Goal: Task Accomplishment & Management: Complete application form

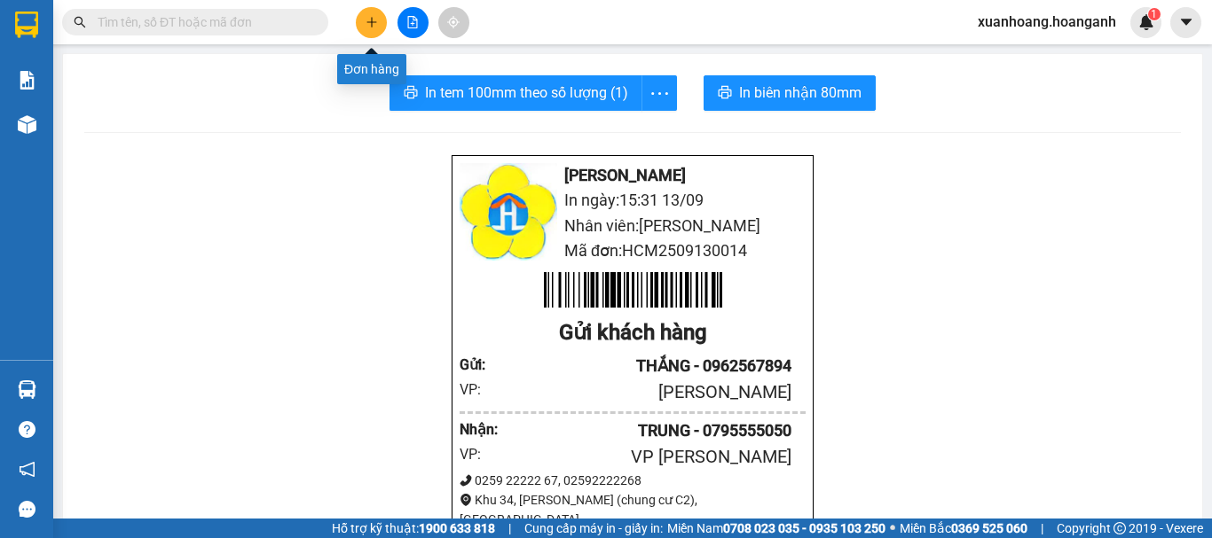
click at [378, 20] on button at bounding box center [371, 22] width 31 height 31
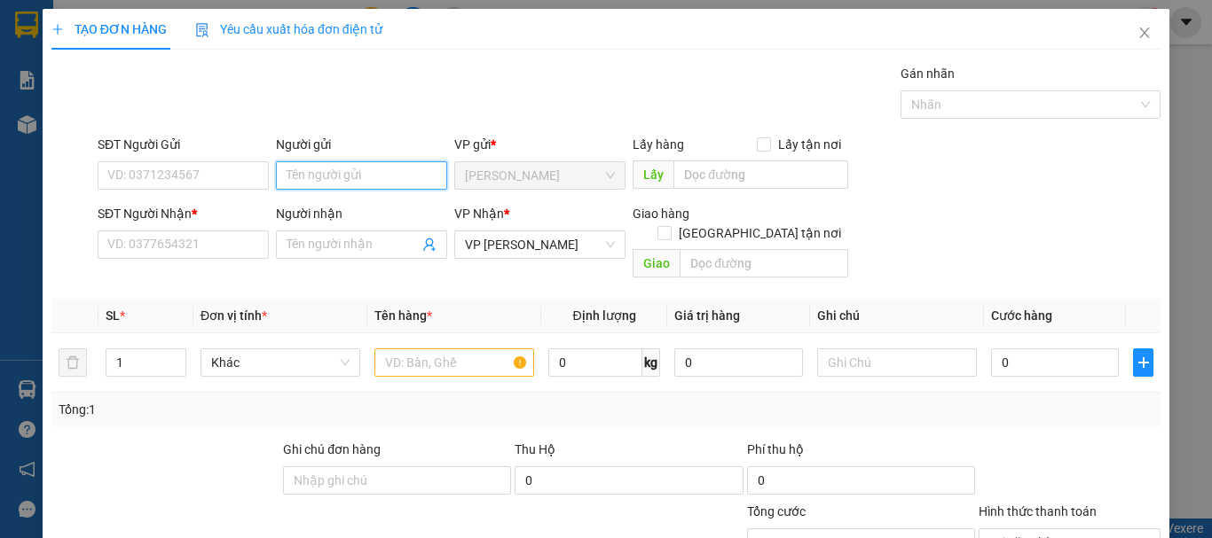
click at [296, 182] on input "Người gửi" at bounding box center [361, 175] width 171 height 28
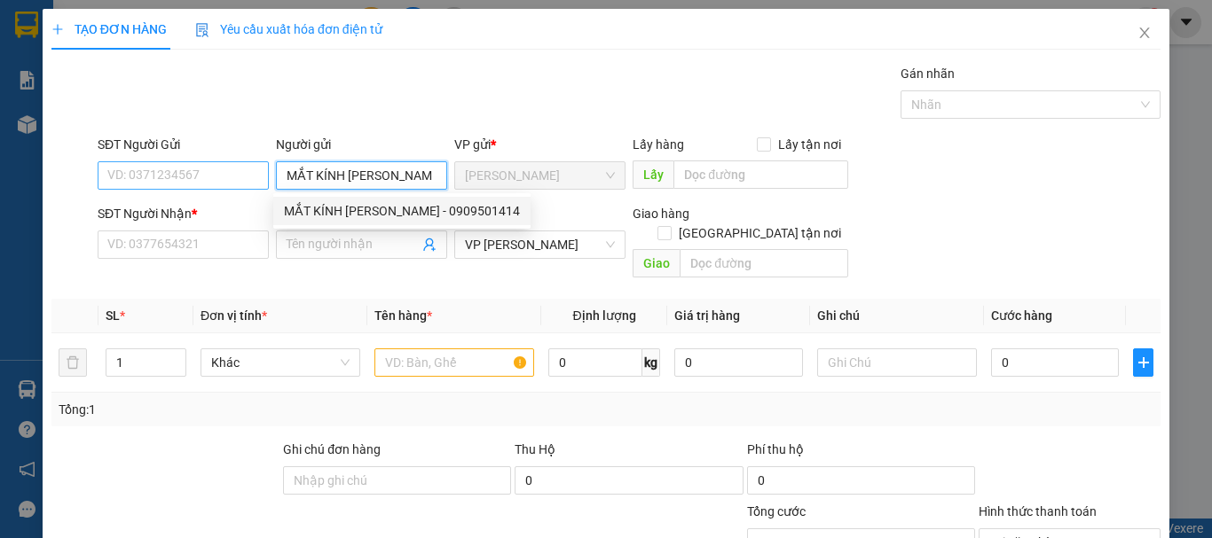
type input "MẮT KÍNH [PERSON_NAME]"
click at [170, 174] on input "SĐT Người Gửi" at bounding box center [183, 175] width 171 height 28
click at [434, 181] on input "MẮT KÍNH [PERSON_NAME]" at bounding box center [361, 175] width 171 height 28
click at [192, 177] on input "SĐT Người Gửi" at bounding box center [183, 175] width 171 height 28
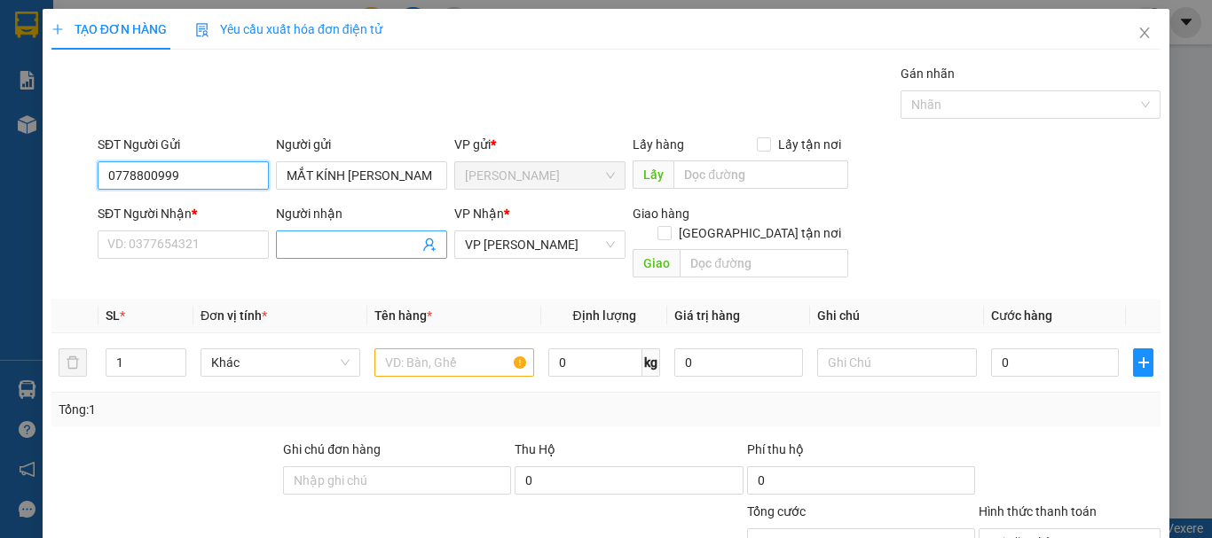
type input "0778800999"
click at [313, 244] on input "Người nhận" at bounding box center [353, 245] width 132 height 20
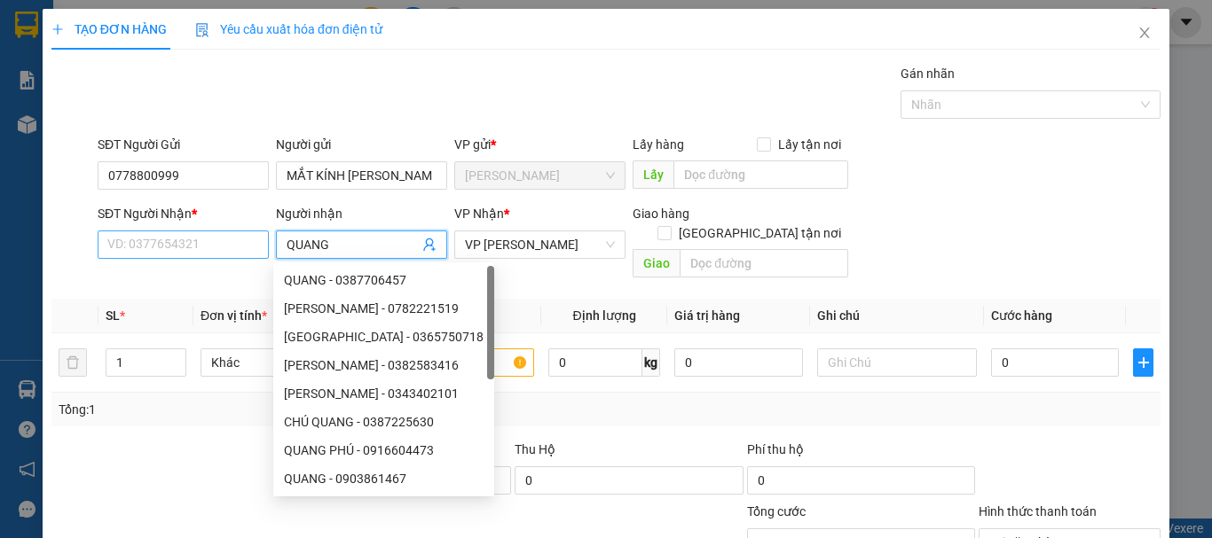
type input "QUANG"
click at [221, 242] on input "SĐT Người Nhận *" at bounding box center [183, 245] width 171 height 28
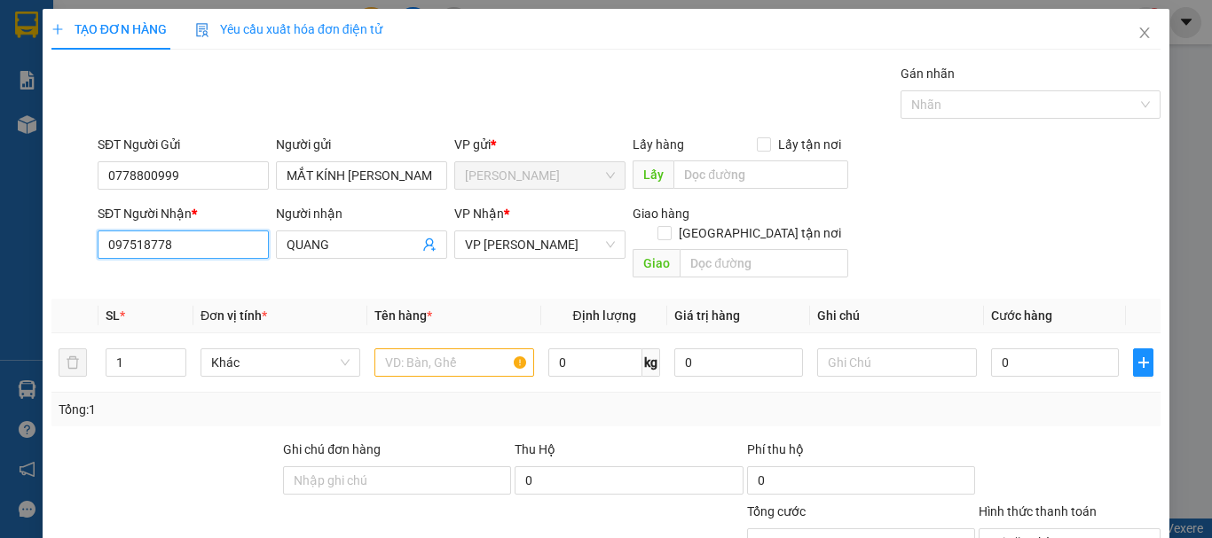
type input "0975187781"
click at [179, 290] on div "0975187781 - QUANG" at bounding box center [181, 280] width 169 height 28
type input "ĐL NHÂN LƯỢNG"
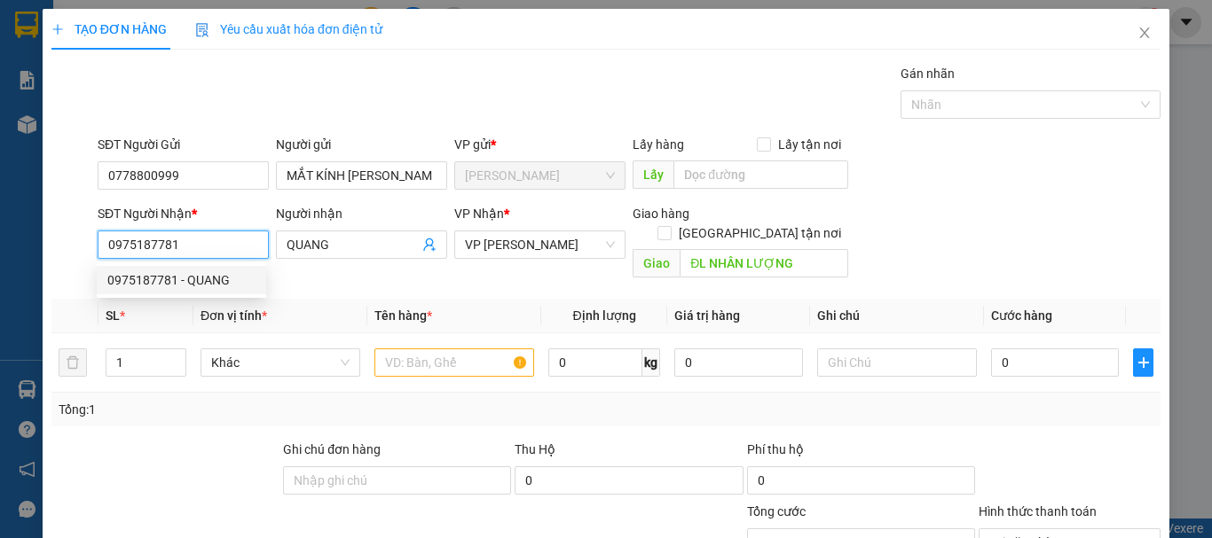
type input "50.000"
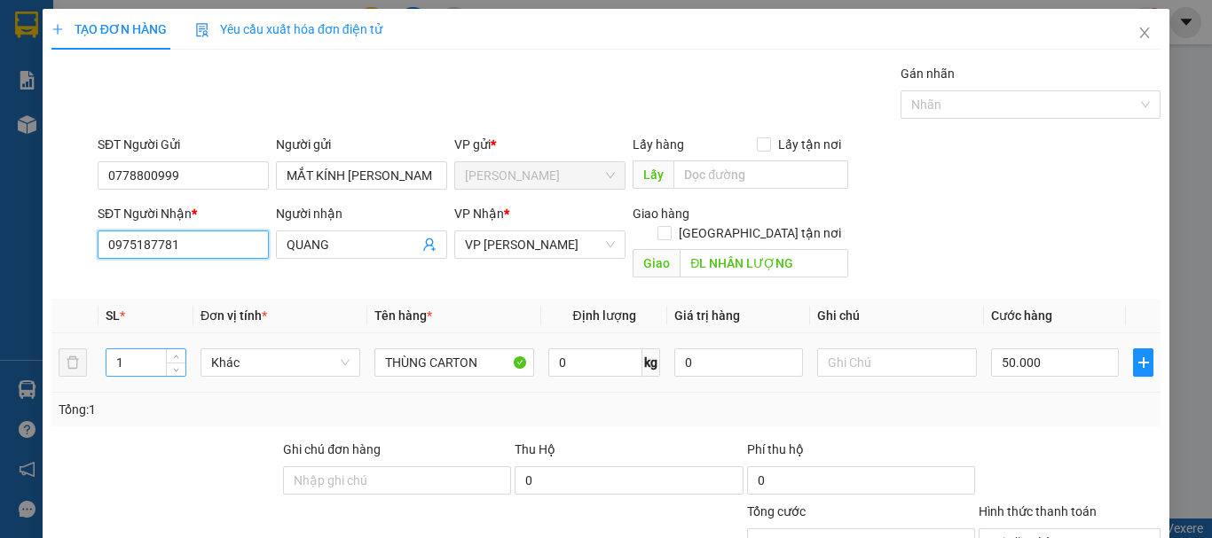
type input "0975187781"
drag, startPoint x: 145, startPoint y: 342, endPoint x: 93, endPoint y: 352, distance: 52.5
click at [93, 352] on tr "1 Khác THÙNG CARTON 0 kg 0 50.000" at bounding box center [605, 363] width 1109 height 59
type input "2"
click at [1048, 349] on input "50.000" at bounding box center [1055, 363] width 128 height 28
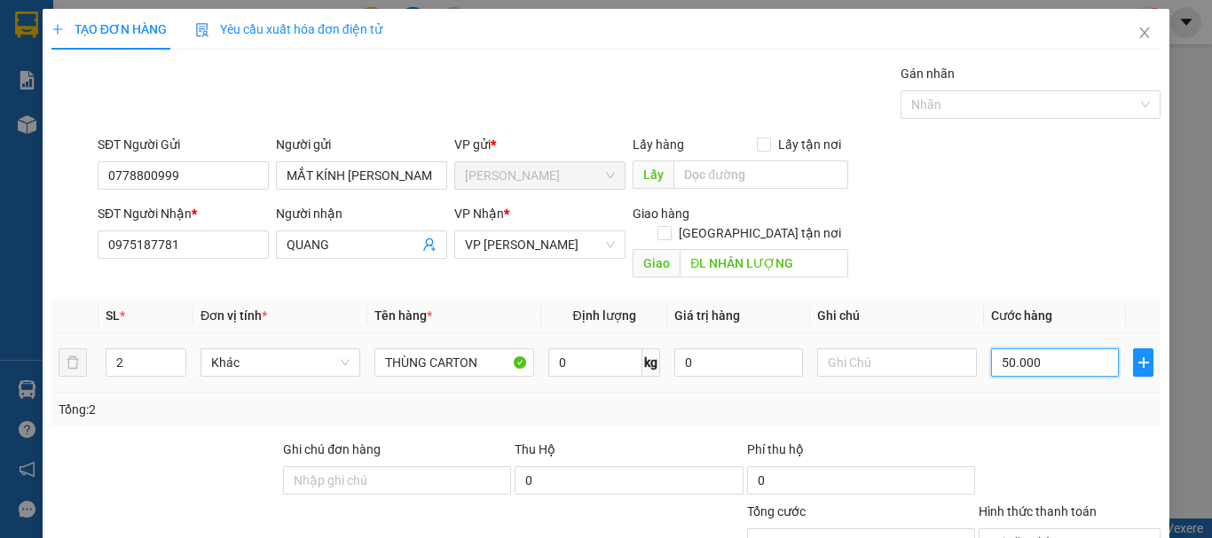
type input "0"
type input "01"
type input "10"
drag, startPoint x: 1049, startPoint y: 346, endPoint x: 979, endPoint y: 367, distance: 73.2
click at [984, 367] on td "010" at bounding box center [1055, 363] width 142 height 59
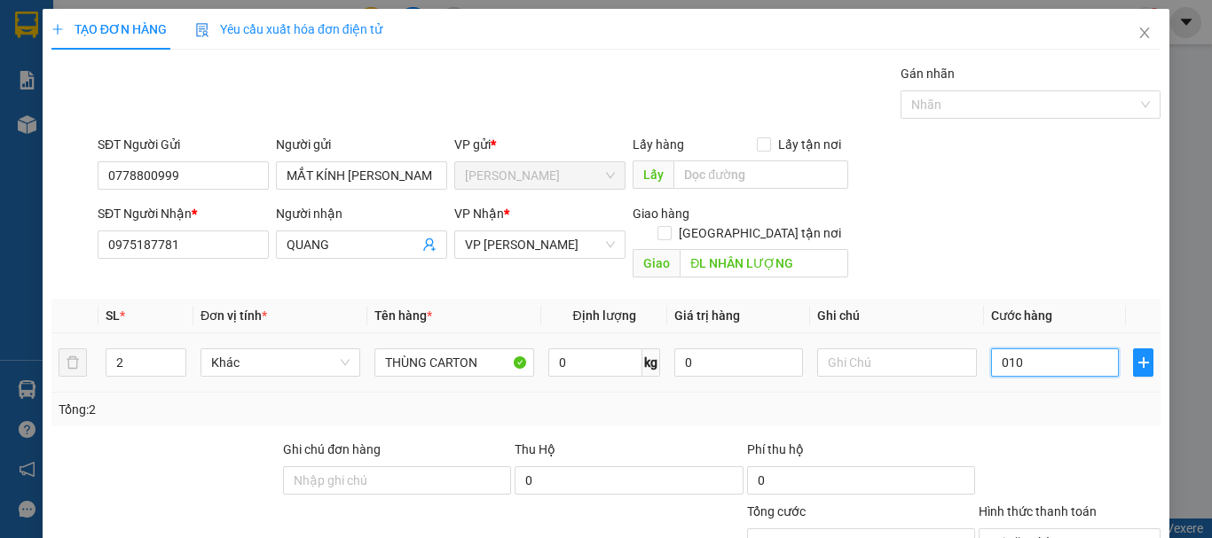
type input "1"
type input "10"
type input "100"
type input "1.000"
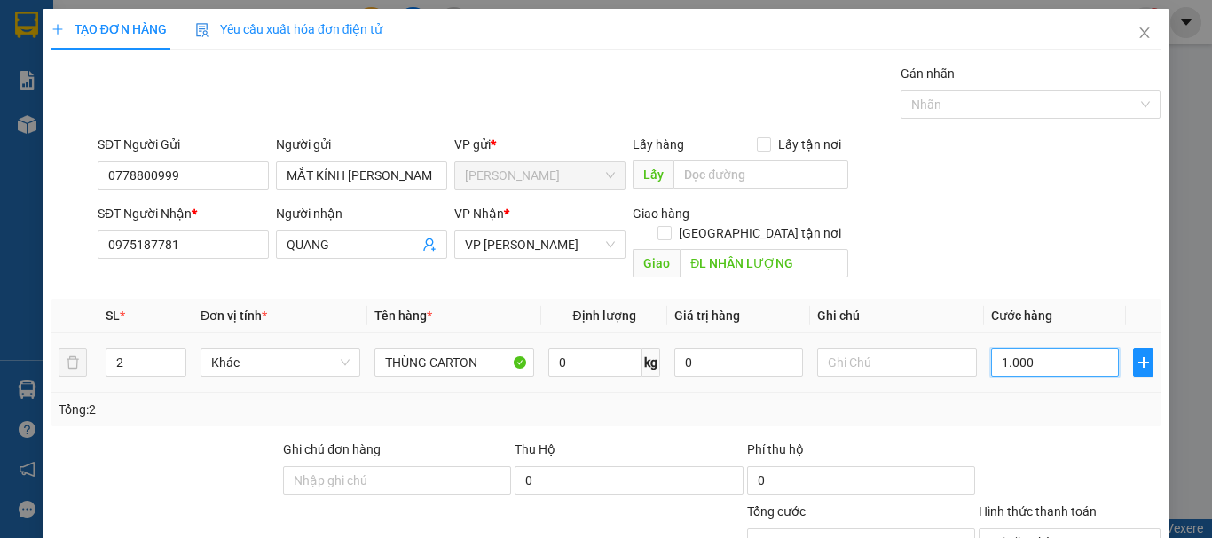
type input "1.000"
type input "10.000"
type input "100.000"
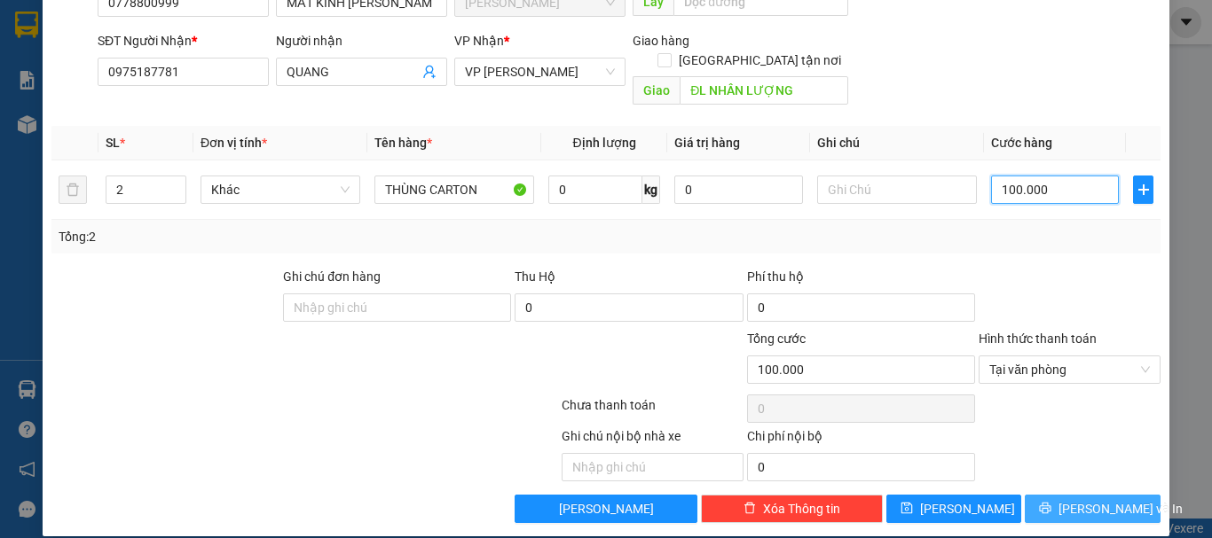
type input "100.000"
click at [1041, 495] on button "[PERSON_NAME] và In" at bounding box center [1093, 509] width 136 height 28
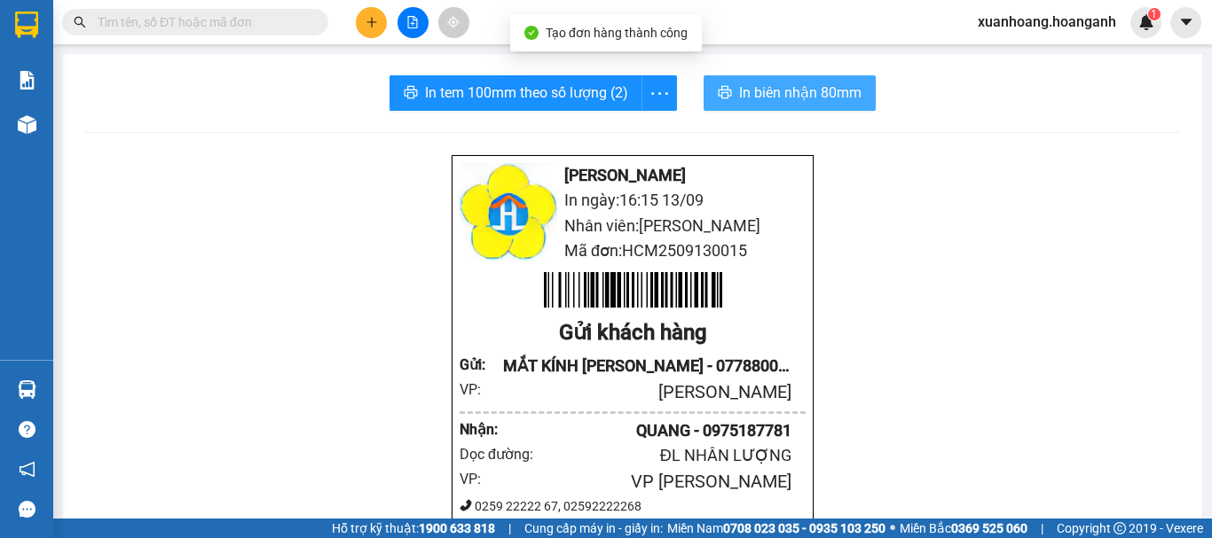
click at [802, 101] on span "In biên nhận 80mm" at bounding box center [800, 93] width 122 height 22
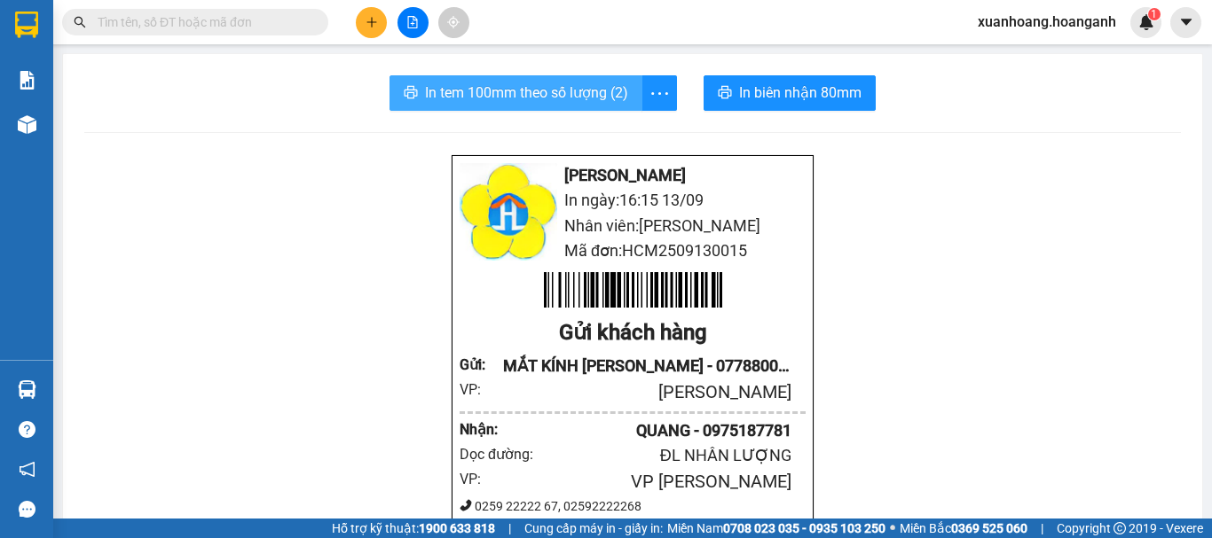
click at [585, 96] on span "In tem 100mm theo số lượng (2)" at bounding box center [526, 93] width 203 height 22
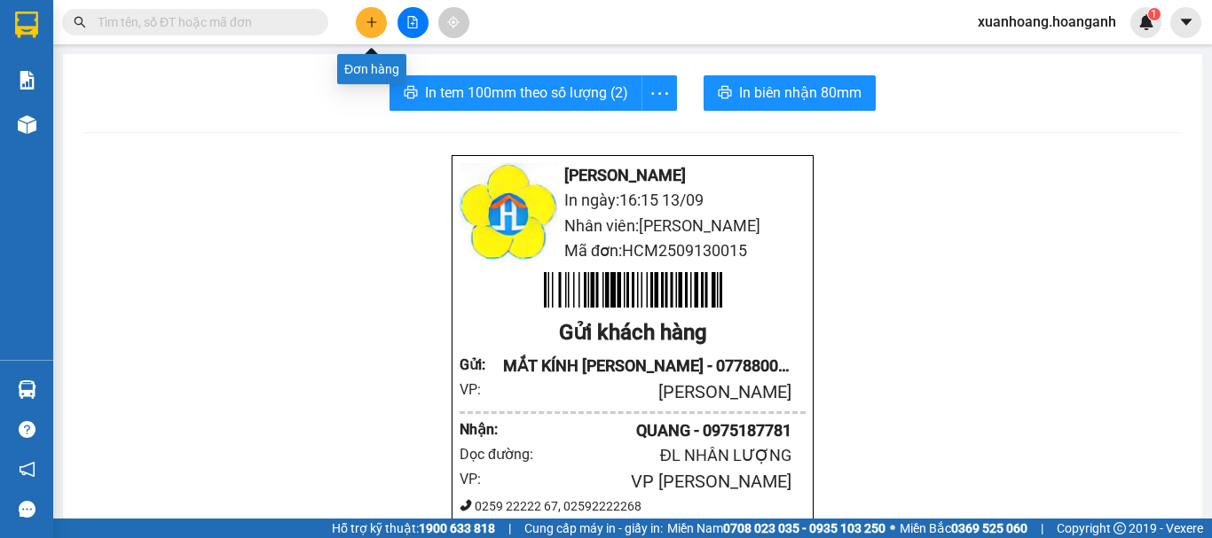
click at [377, 20] on icon "plus" at bounding box center [371, 22] width 12 height 12
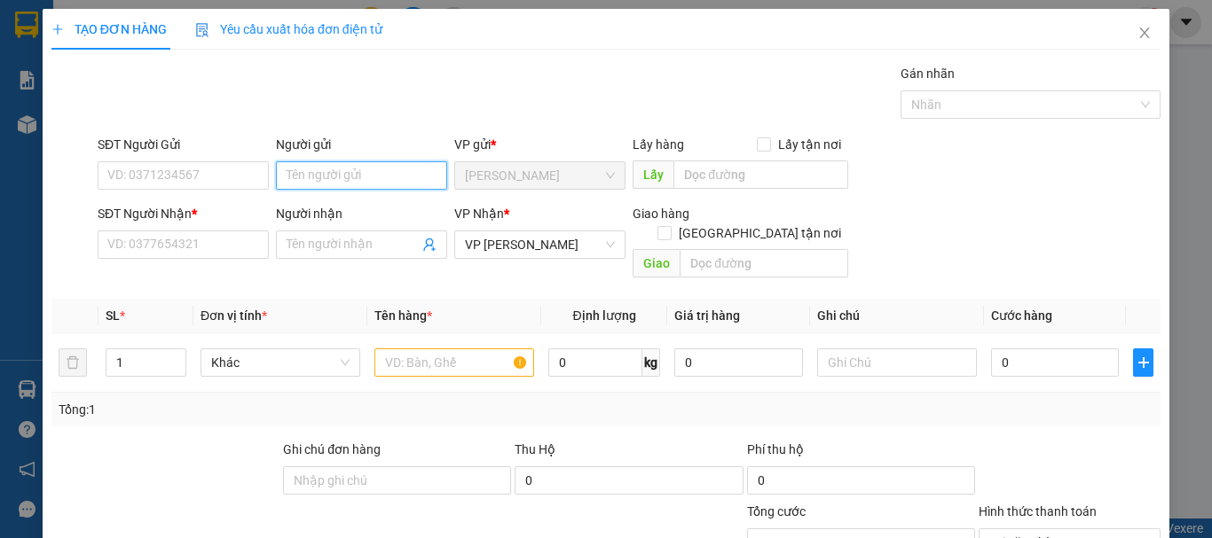
click at [324, 181] on input "Người gửi" at bounding box center [361, 175] width 171 height 28
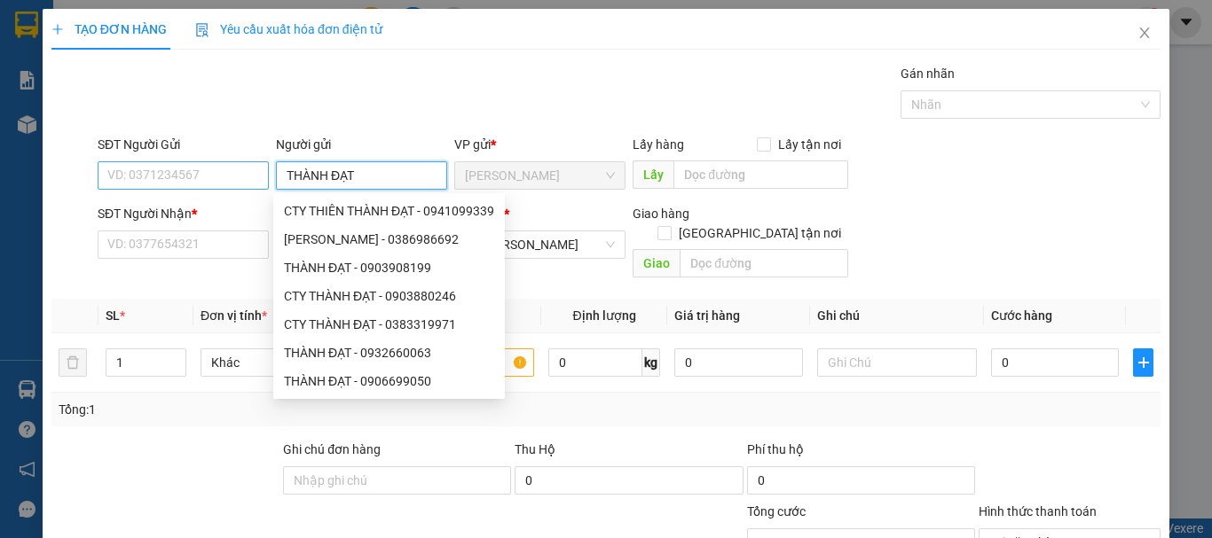
type input "THÀNH ĐẠT"
click at [248, 177] on input "SĐT Người Gửi" at bounding box center [183, 175] width 171 height 28
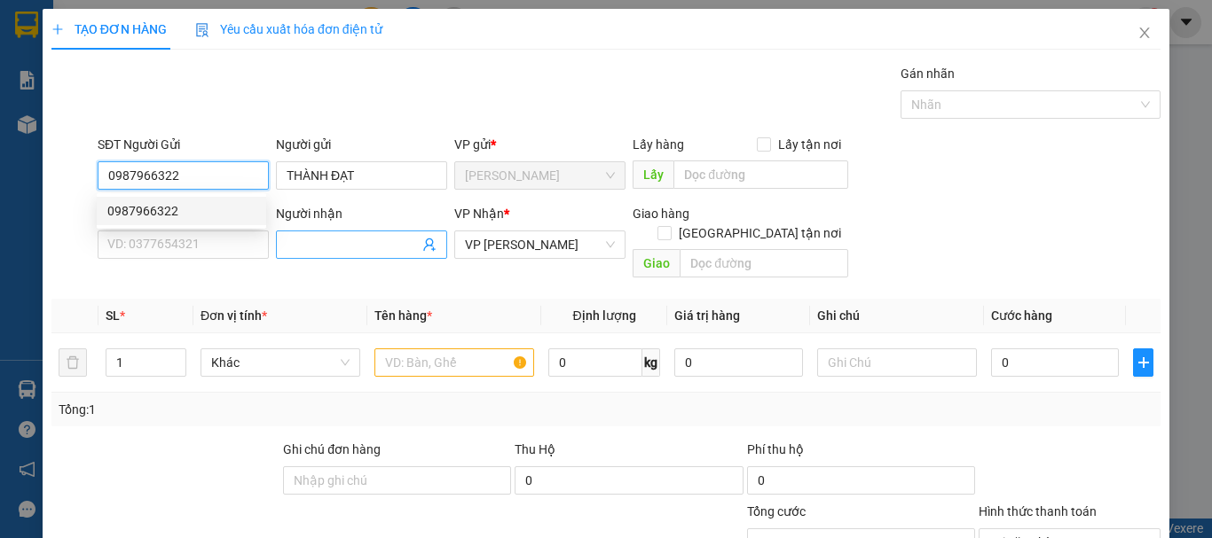
type input "0987966322"
click at [291, 247] on input "Người nhận" at bounding box center [353, 245] width 132 height 20
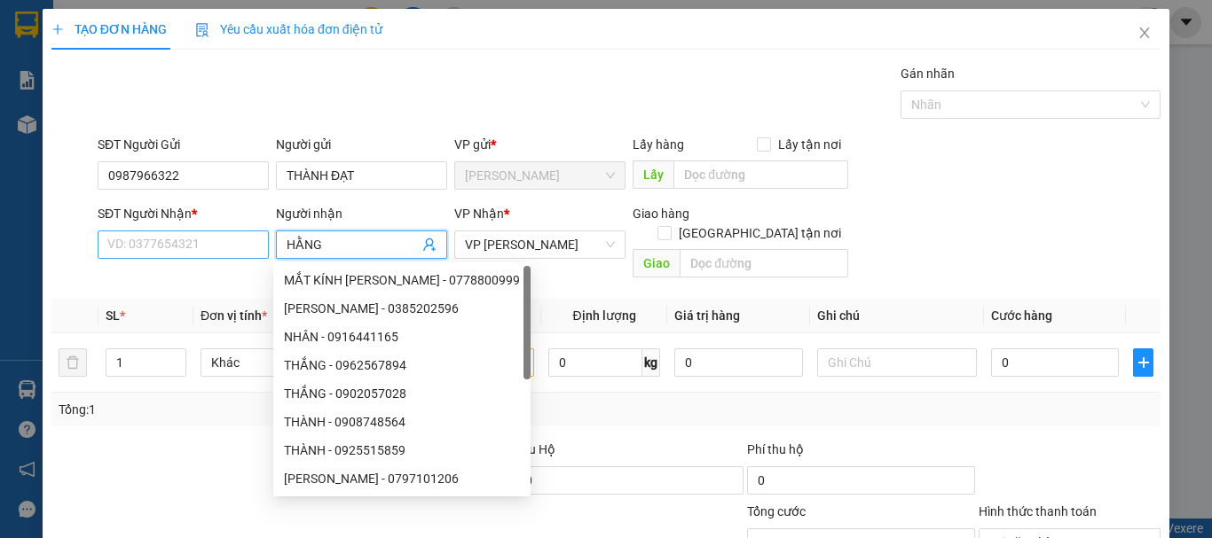
type input "HẰNG"
click at [224, 250] on input "SĐT Người Nhận *" at bounding box center [183, 245] width 171 height 28
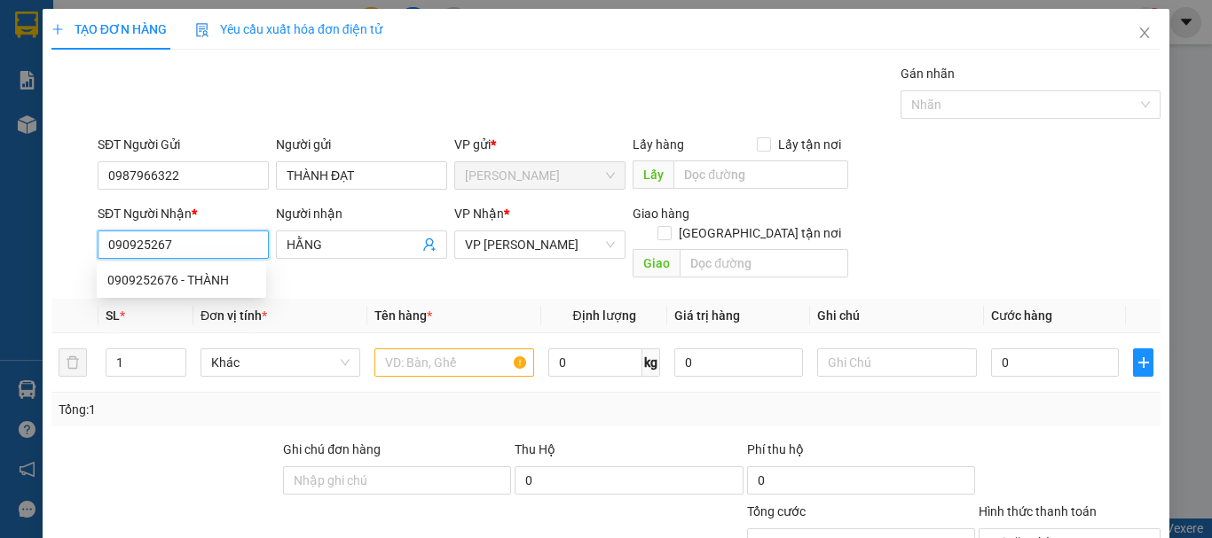
type input "0909252676"
click at [218, 285] on div "0909252676 - THÀNH" at bounding box center [181, 281] width 148 height 20
type input "THÀNH"
type input "40.000"
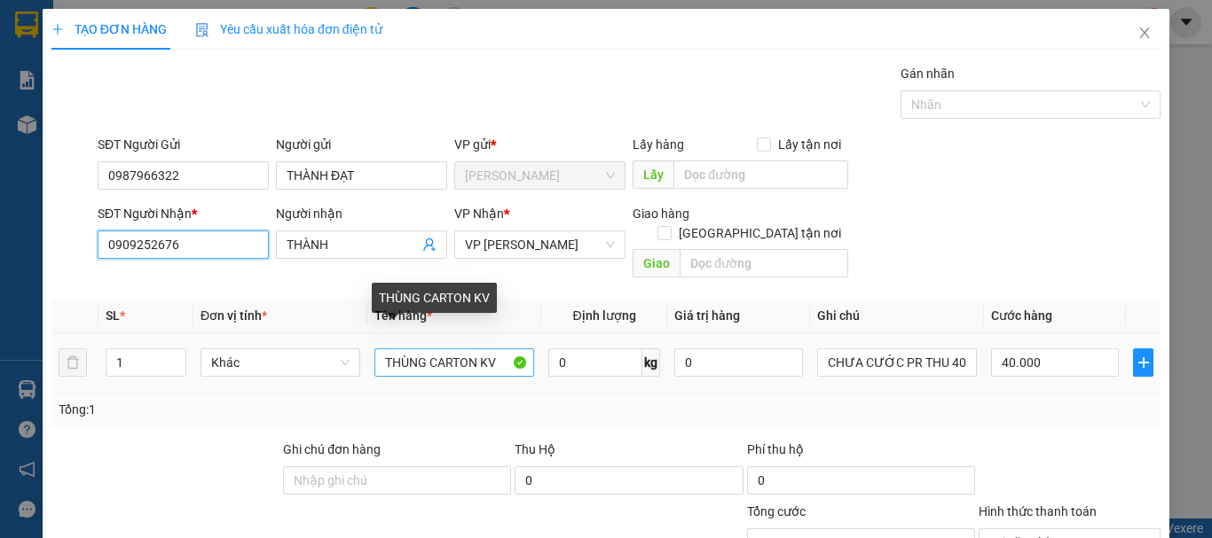
type input "0909252676"
drag, startPoint x: 474, startPoint y: 346, endPoint x: 508, endPoint y: 342, distance: 34.8
click at [508, 349] on input "THÙNG CARTON KV" at bounding box center [454, 363] width 160 height 28
click at [473, 349] on input "THÙNG CARTONBÓNG" at bounding box center [454, 363] width 160 height 28
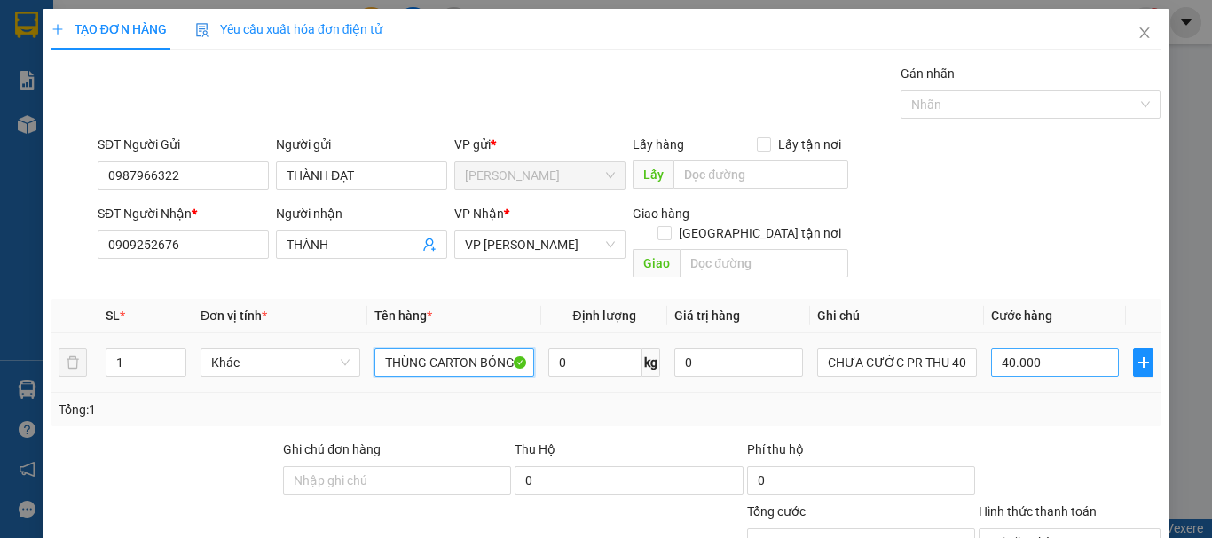
type input "THÙNG CARTON BÓNG"
click at [1038, 349] on input "40.000" at bounding box center [1055, 363] width 128 height 28
type input "0"
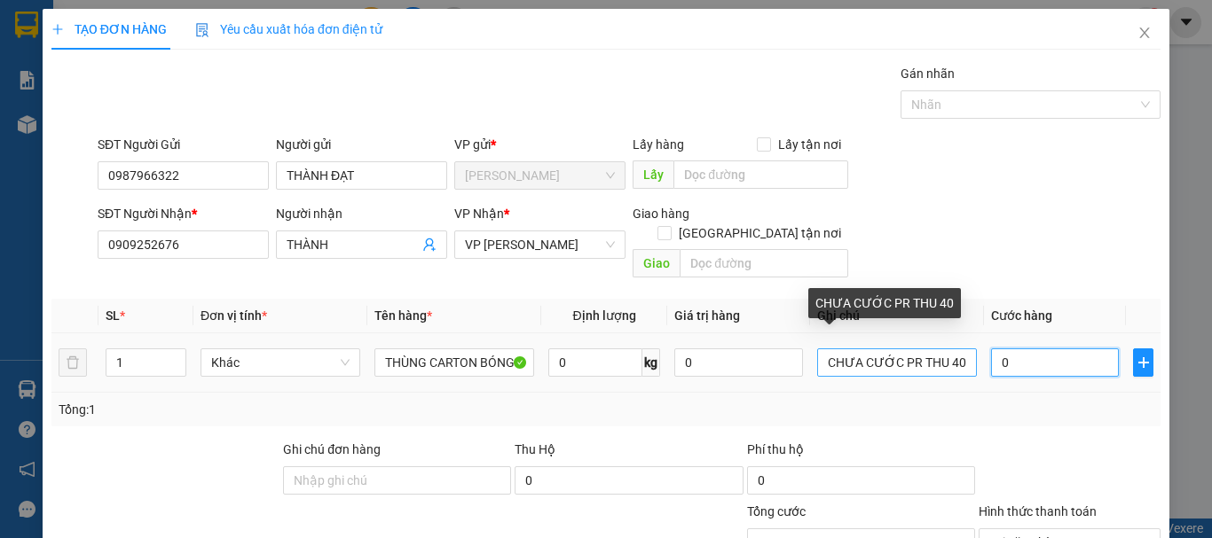
type input "0"
click at [960, 349] on input "CHƯA CƯỚC PR THU 40" at bounding box center [897, 363] width 160 height 28
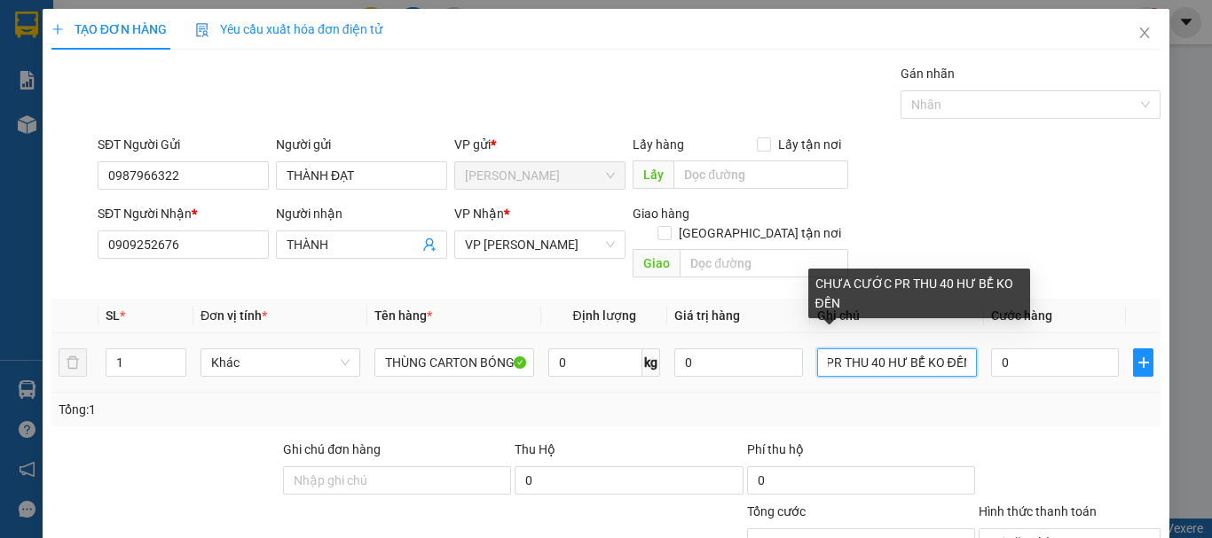
scroll to position [173, 0]
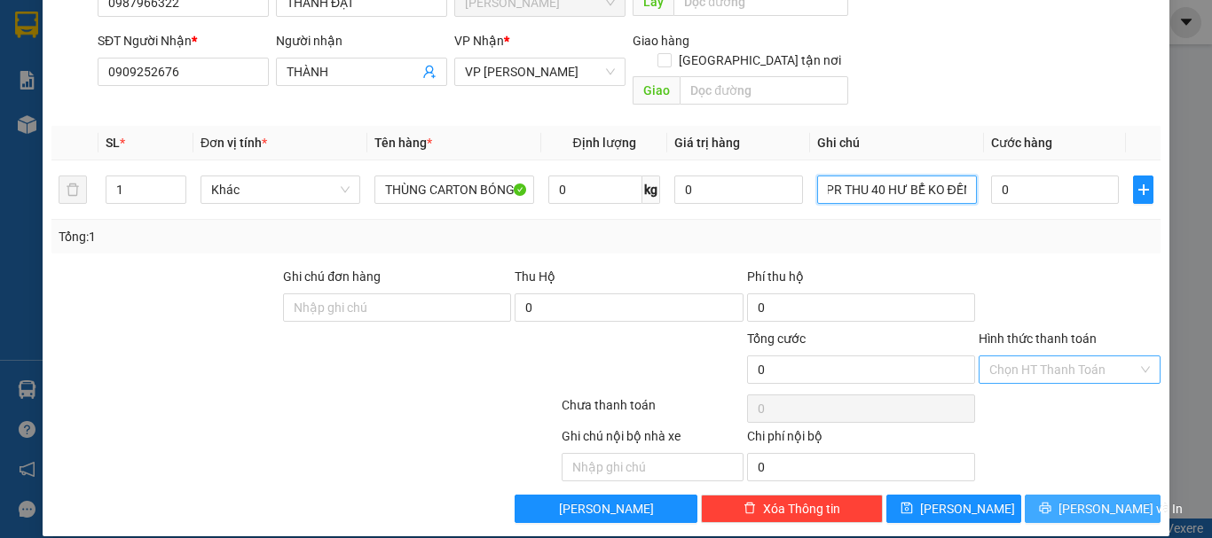
type input "CHƯA CƯỚC PR THU 40 HƯ BỂ KO ĐỀN"
click at [1129, 495] on button "[PERSON_NAME] và In" at bounding box center [1093, 509] width 136 height 28
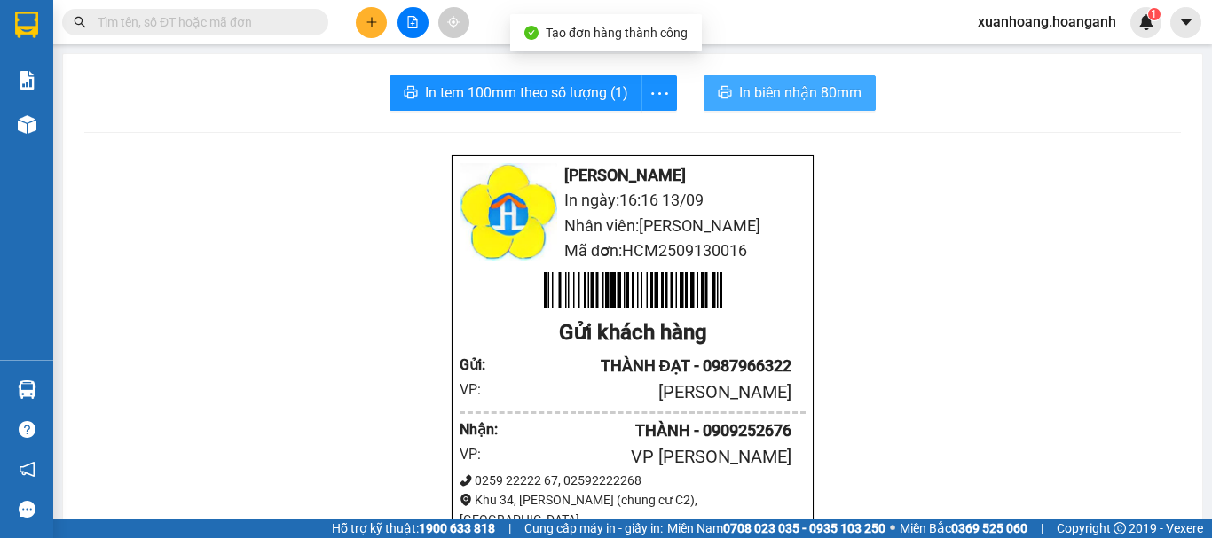
click at [828, 88] on span "In biên nhận 80mm" at bounding box center [800, 93] width 122 height 22
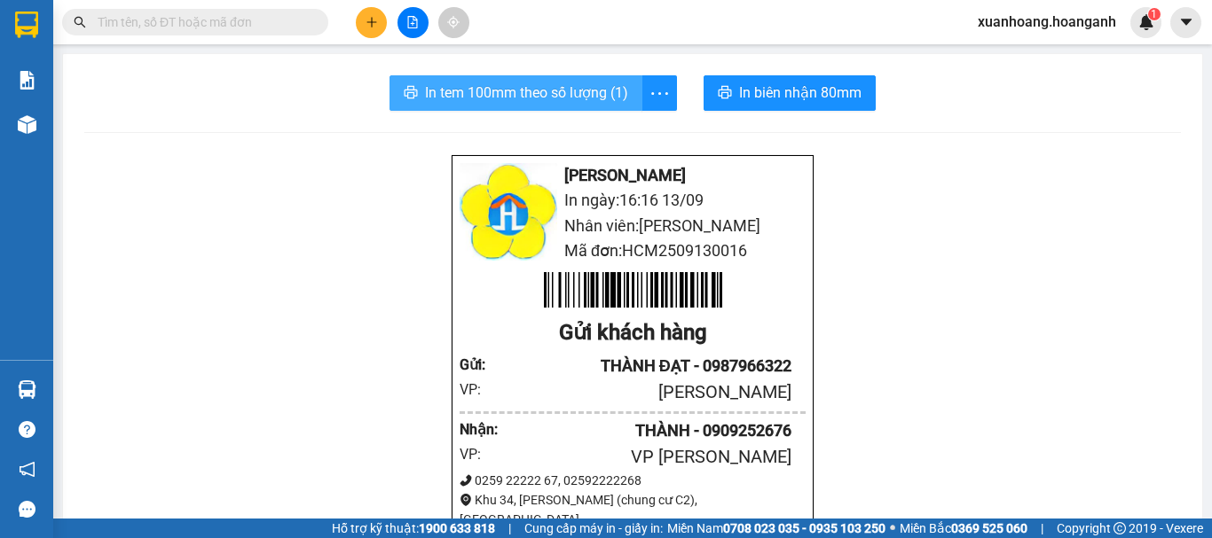
click at [555, 103] on span "In tem 100mm theo số lượng (1)" at bounding box center [526, 93] width 203 height 22
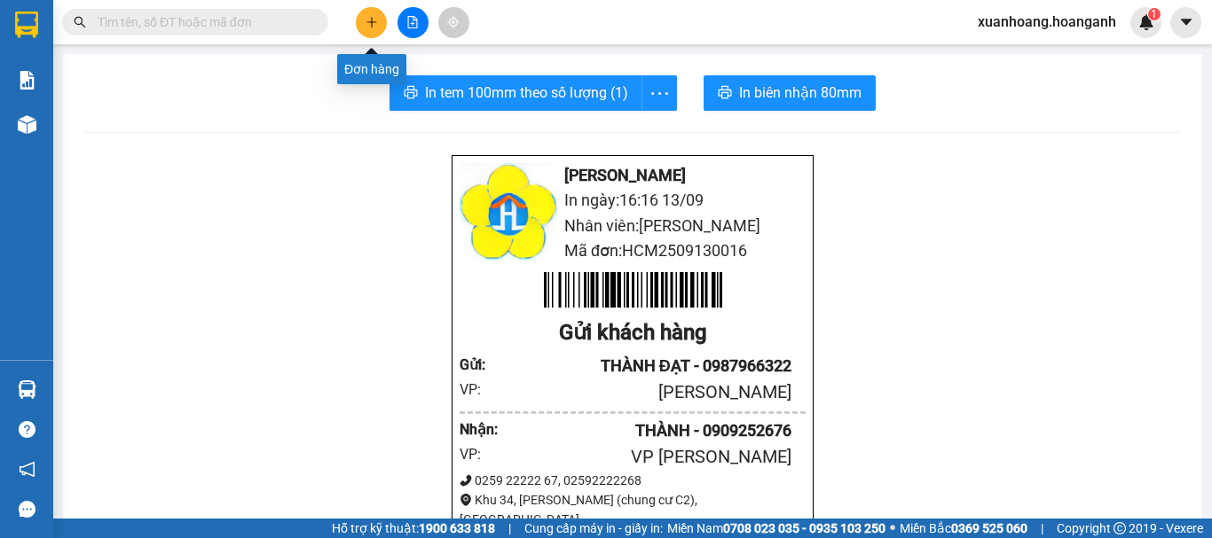
click at [381, 21] on button at bounding box center [371, 22] width 31 height 31
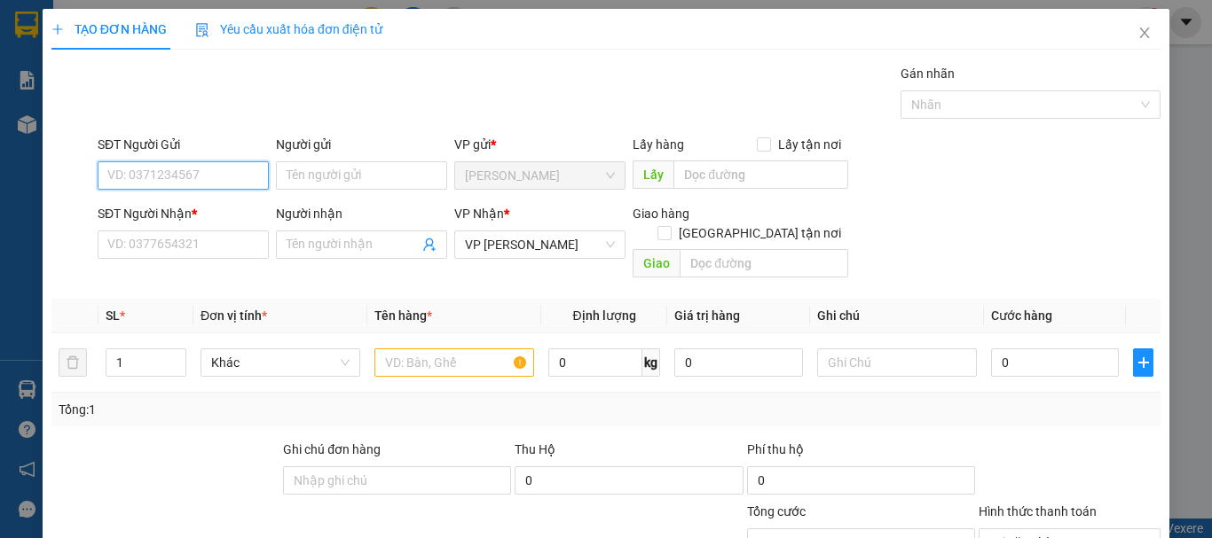
click at [224, 177] on input "SĐT Người Gửi" at bounding box center [183, 175] width 171 height 28
type input "0766341341"
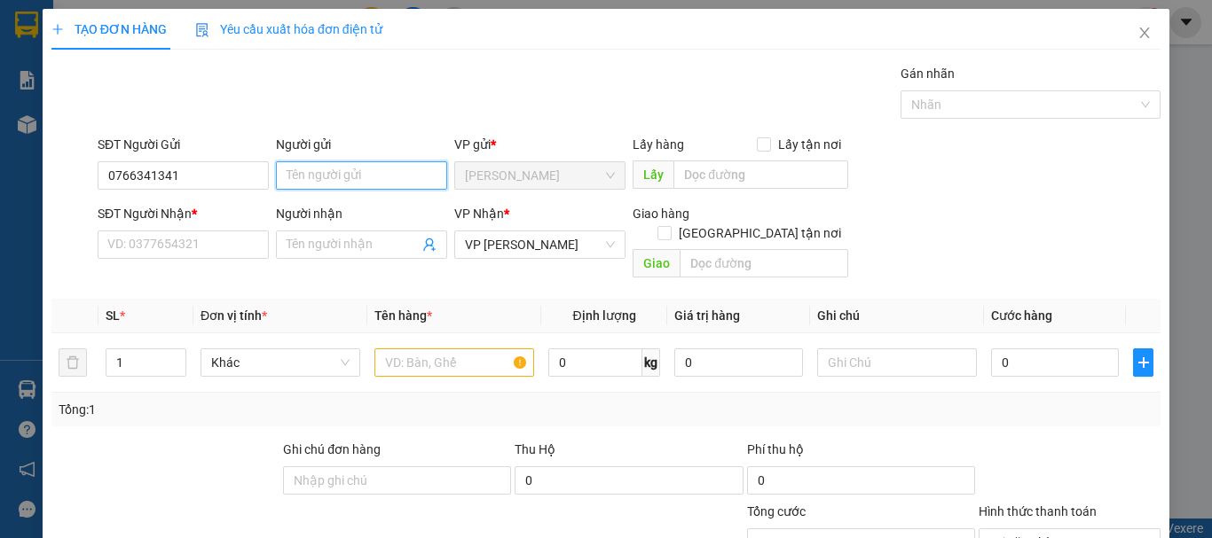
click at [296, 178] on input "Người gửi" at bounding box center [361, 175] width 171 height 28
type input "PHOTTOBOOK"
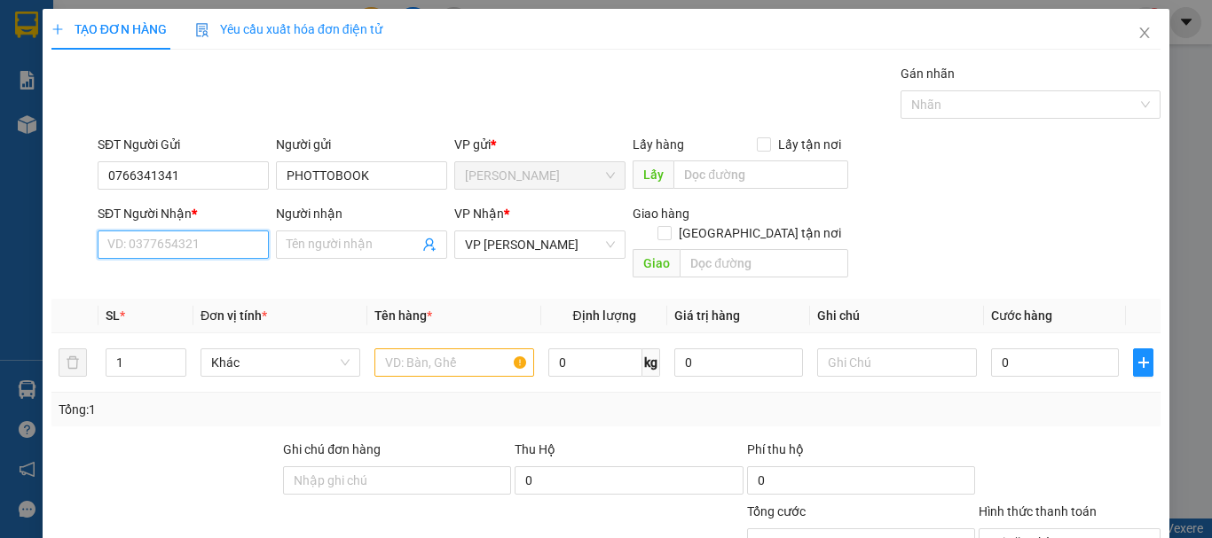
click at [226, 240] on input "SĐT Người Nhận *" at bounding box center [183, 245] width 171 height 28
click at [204, 280] on div "0799990301 - TÙNG" at bounding box center [181, 281] width 148 height 20
type input "0799990301"
type input "TÙNG"
type input "GIAO 23/7=30K"
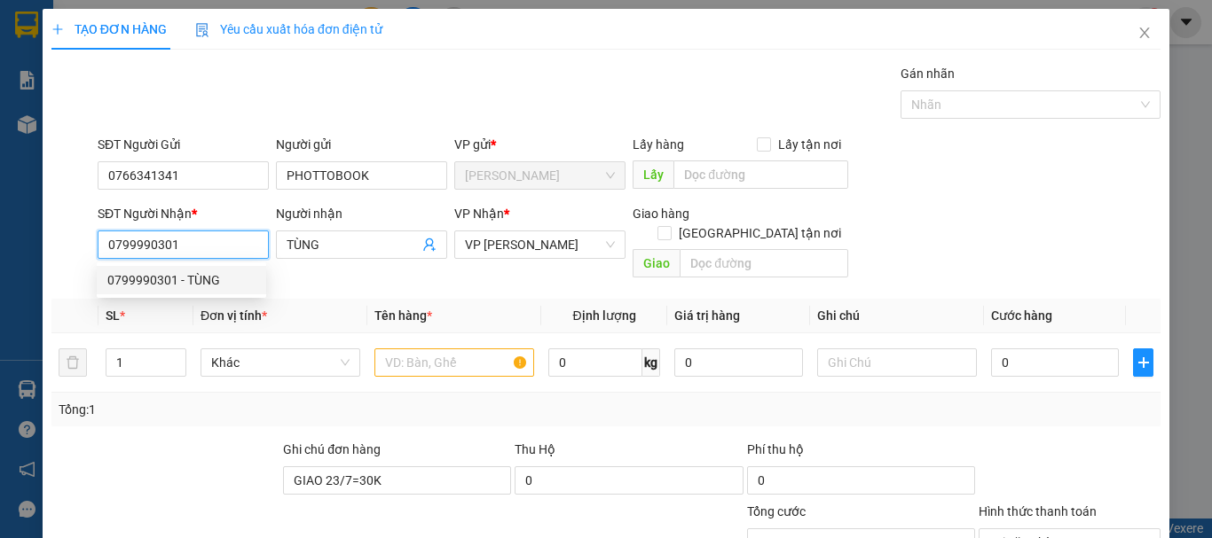
type input "30.000"
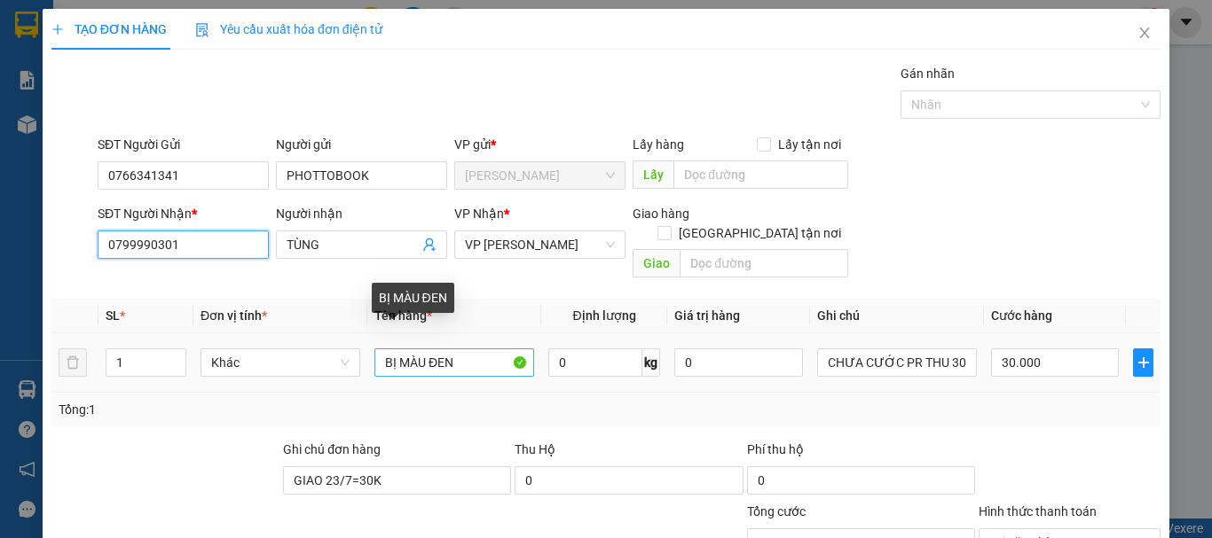
type input "0799990301"
drag, startPoint x: 474, startPoint y: 341, endPoint x: 308, endPoint y: 365, distance: 167.7
click at [308, 365] on tr "1 Khác BỊ MÀU ĐEN 0 kg 0 CHƯA CƯỚC PR THU 30 30.000" at bounding box center [605, 363] width 1109 height 59
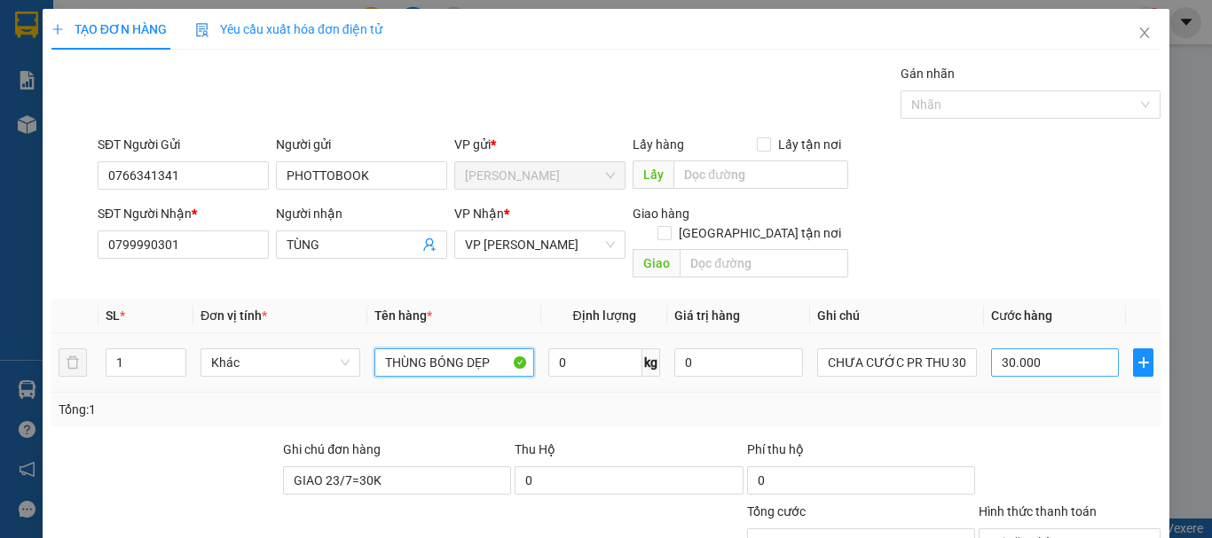
type input "THÙNG BÓNG DẸP"
click at [1039, 349] on input "30.000" at bounding box center [1055, 363] width 128 height 28
type input "0"
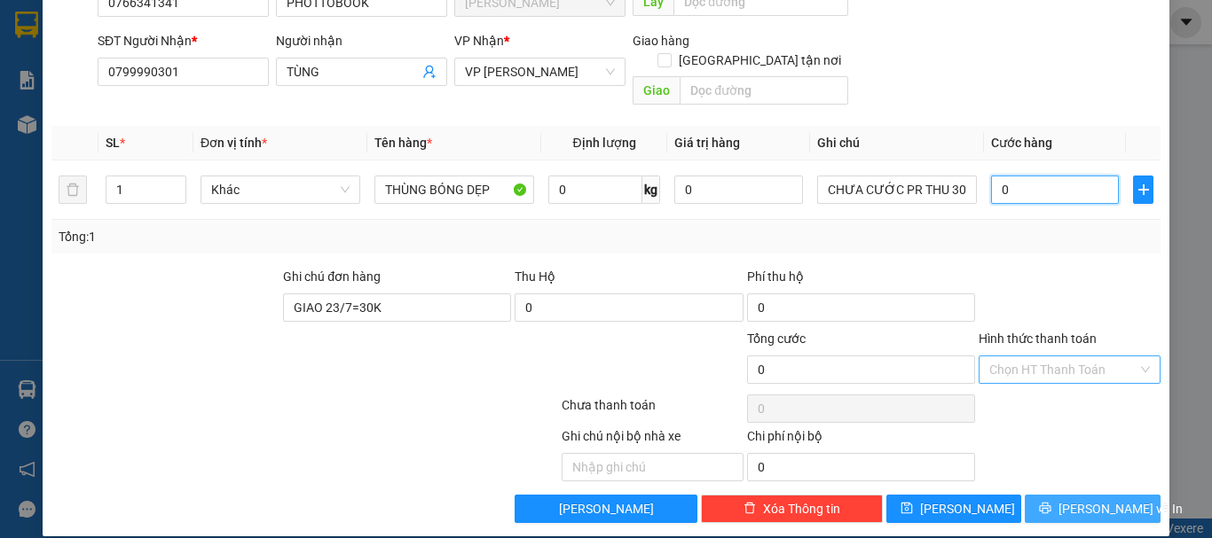
type input "0"
click at [1119, 495] on button "[PERSON_NAME] và In" at bounding box center [1093, 509] width 136 height 28
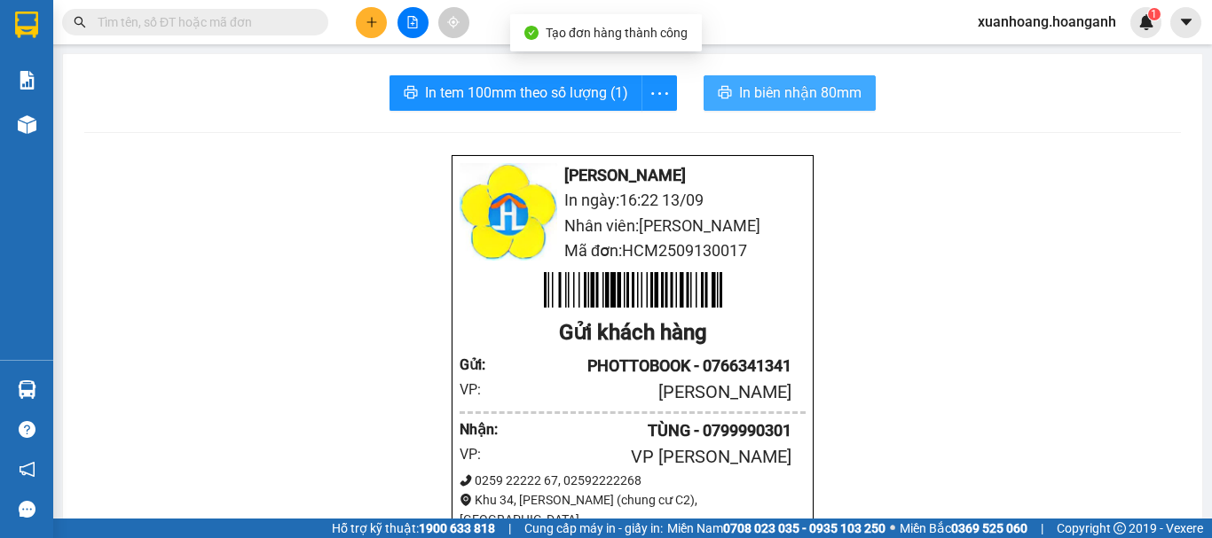
click at [796, 100] on span "In biên nhận 80mm" at bounding box center [800, 93] width 122 height 22
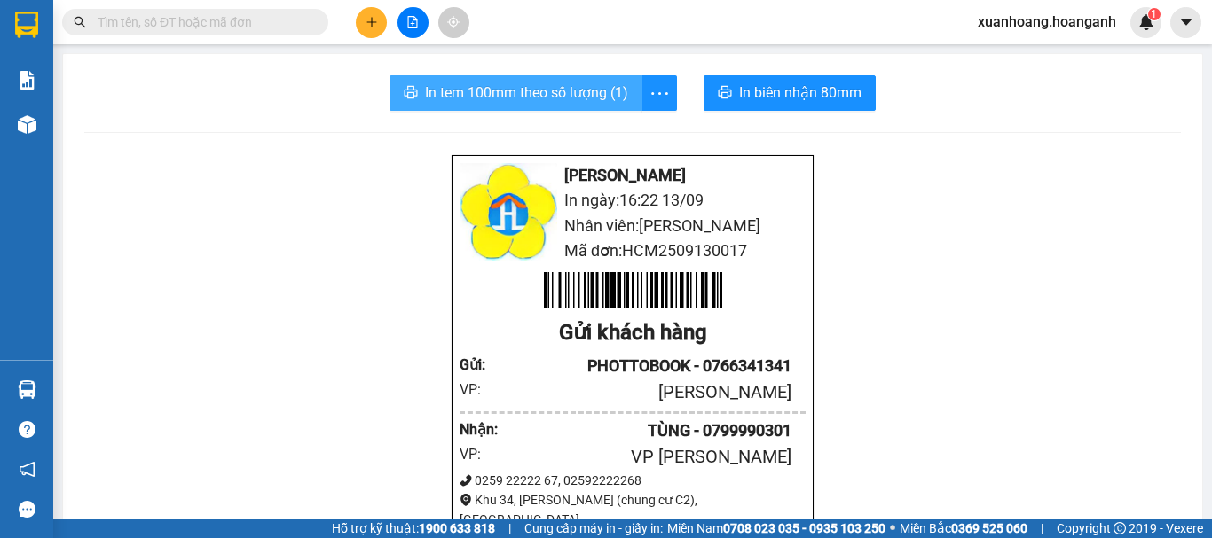
click at [548, 88] on span "In tem 100mm theo số lượng (1)" at bounding box center [526, 93] width 203 height 22
